Goal: Find specific page/section: Find specific page/section

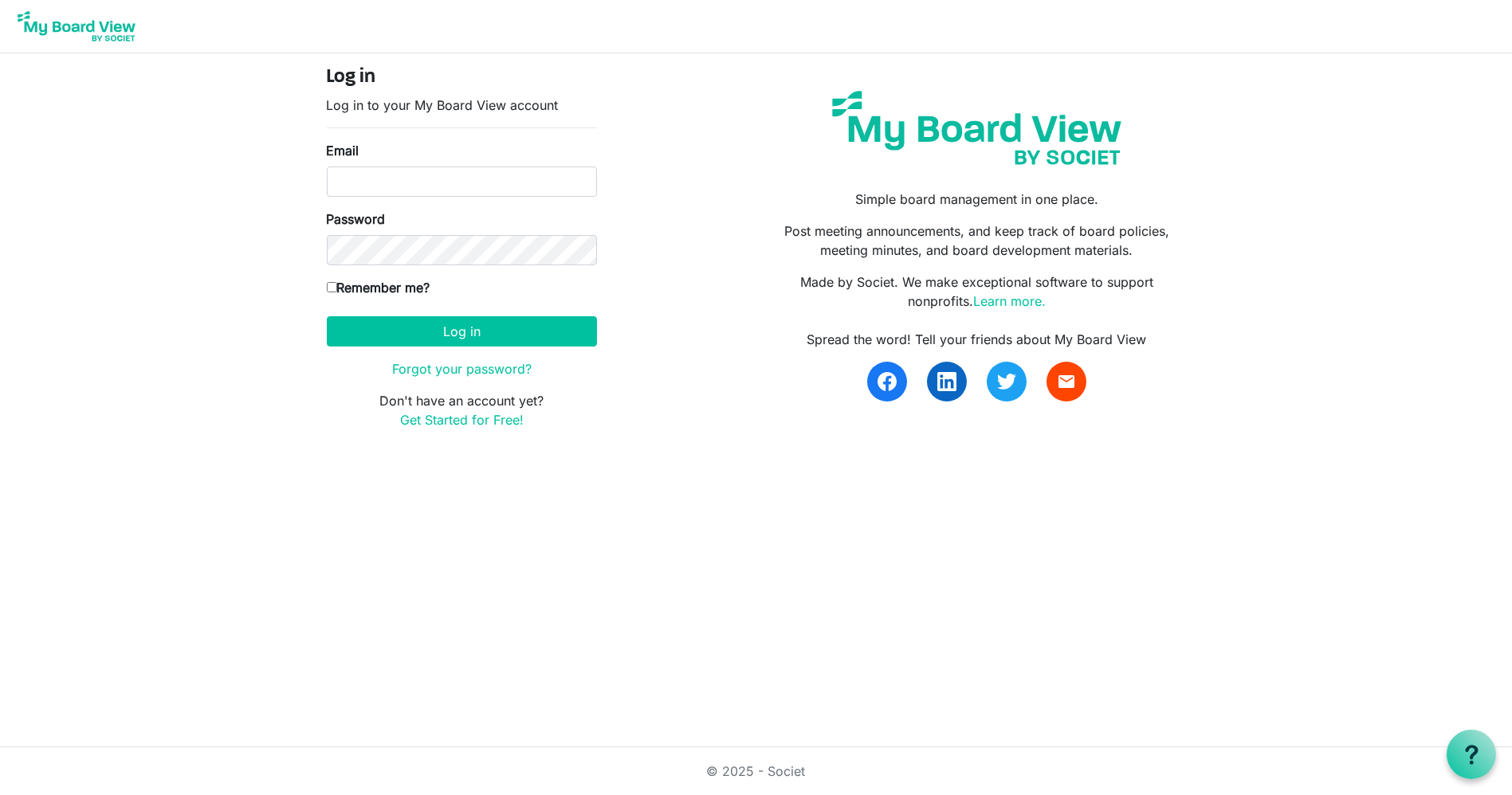
click at [379, 163] on div "Email" at bounding box center [461, 169] width 270 height 55
click at [376, 176] on input "Email" at bounding box center [461, 182] width 270 height 30
type input "[PERSON_NAME][EMAIL_ADDRESS][DOMAIN_NAME]"
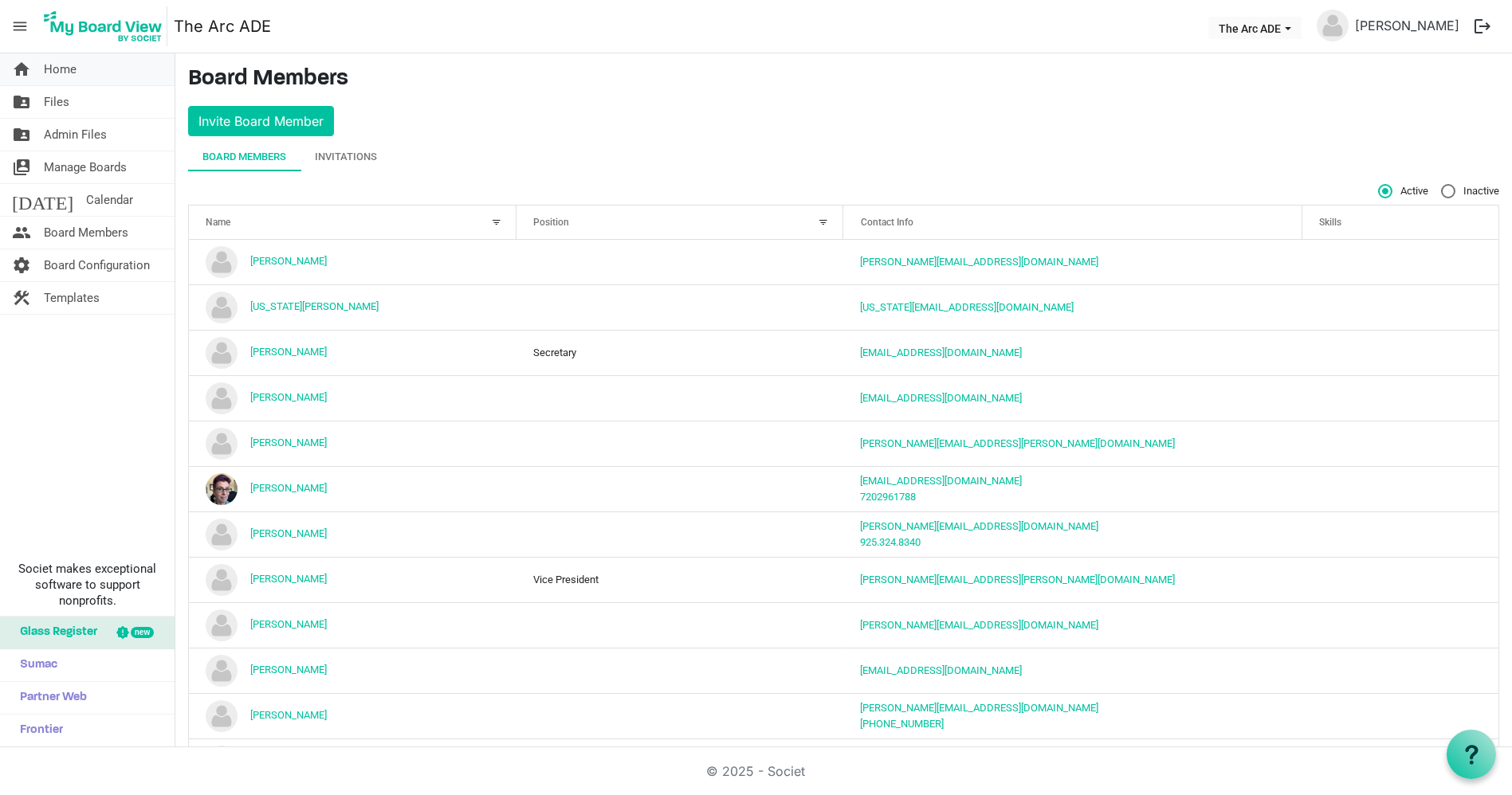
click at [86, 72] on link "home Home" at bounding box center [87, 70] width 174 height 32
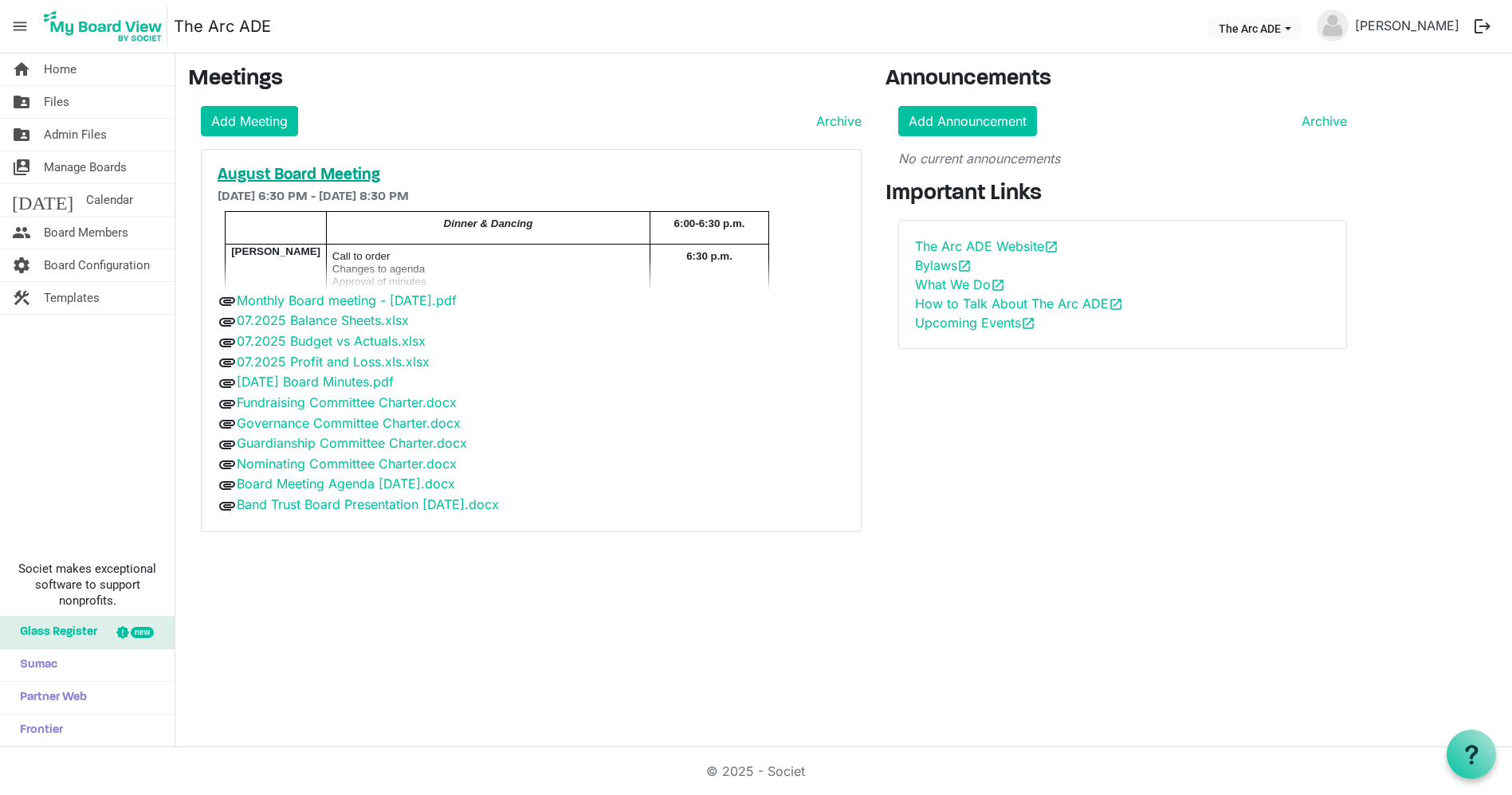
click at [277, 169] on h5 "August Board Meeting" at bounding box center [530, 174] width 627 height 19
